Goal: Find contact information: Find contact information

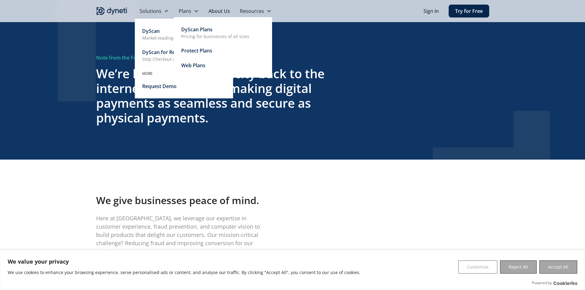
click at [152, 9] on div "Solutions" at bounding box center [151, 10] width 22 height 7
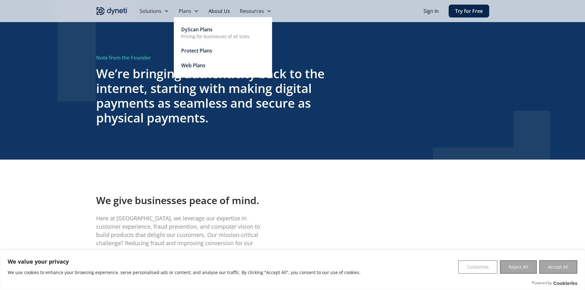
click at [185, 11] on div "Plans" at bounding box center [185, 10] width 13 height 7
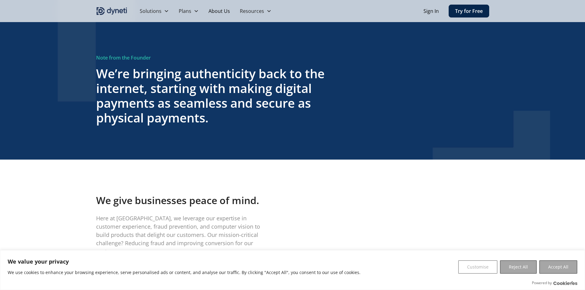
click at [221, 10] on link "About Us" at bounding box center [219, 11] width 31 height 22
click at [257, 11] on div "Resources" at bounding box center [252, 10] width 24 height 7
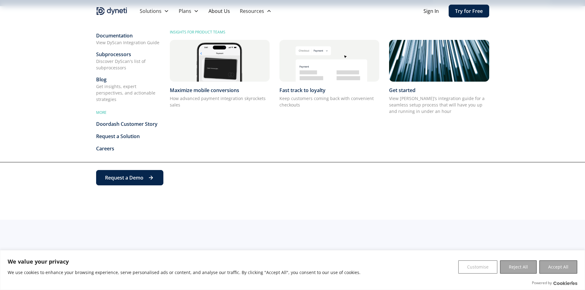
scroll to position [61, 0]
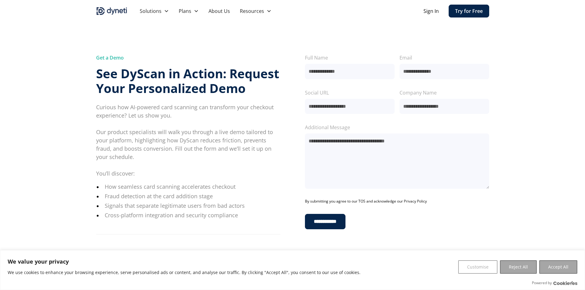
scroll to position [120, 0]
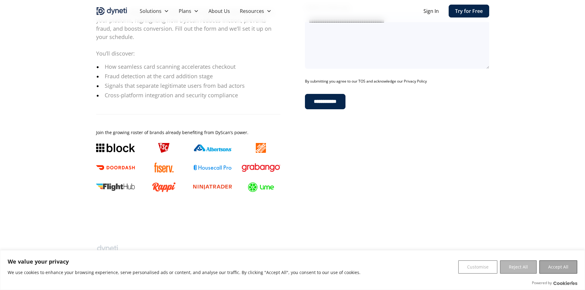
click at [523, 266] on button "Reject All" at bounding box center [518, 267] width 37 height 14
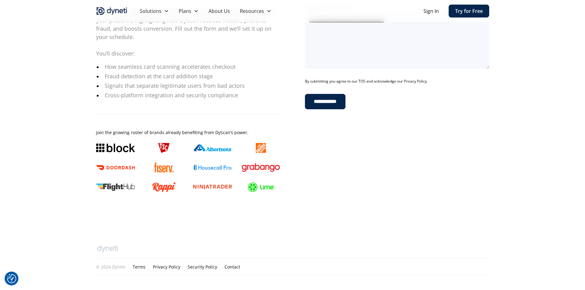
click at [226, 266] on link "Contact" at bounding box center [232, 267] width 16 height 6
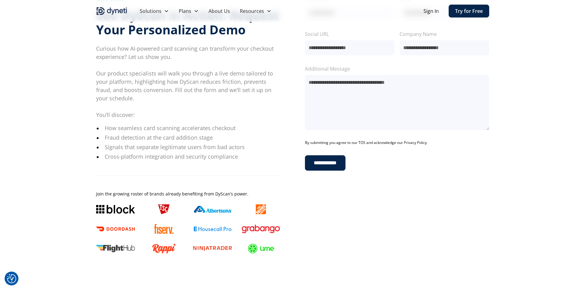
scroll to position [0, 0]
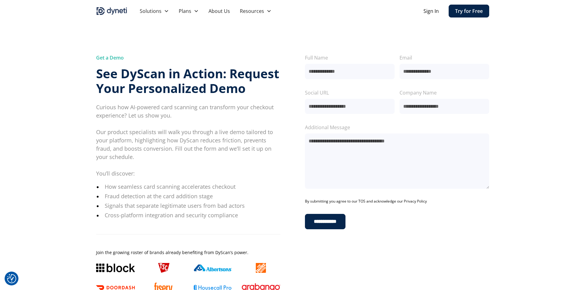
click at [534, 184] on div "**********" at bounding box center [292, 184] width 585 height 329
